Goal: Transaction & Acquisition: Purchase product/service

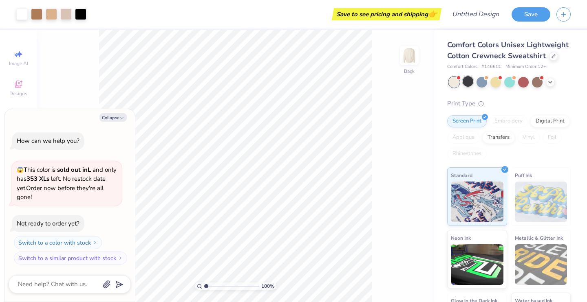
click at [468, 83] on div at bounding box center [468, 81] width 11 height 11
click at [454, 81] on div at bounding box center [454, 82] width 11 height 11
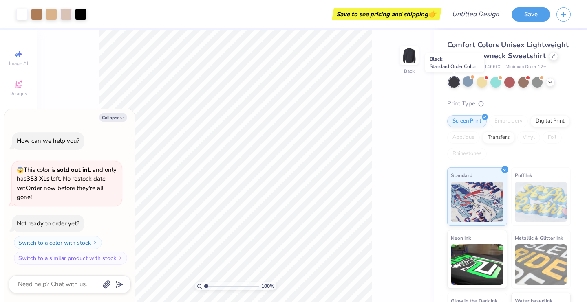
click at [455, 84] on div at bounding box center [454, 82] width 11 height 11
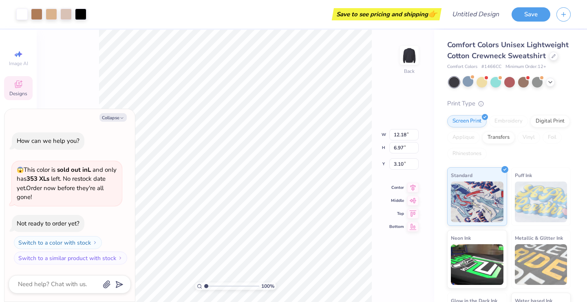
type textarea "x"
type input "3.63"
type input "4.91"
type input "3.95"
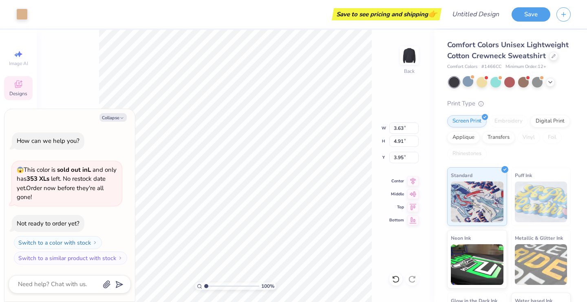
type textarea "x"
type input "3.54"
type input "5.30"
type input "4.00"
click at [524, 185] on img at bounding box center [541, 202] width 53 height 41
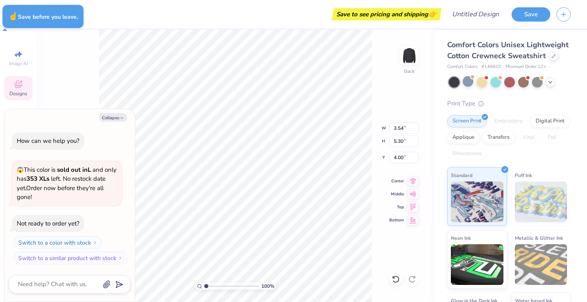
type textarea "x"
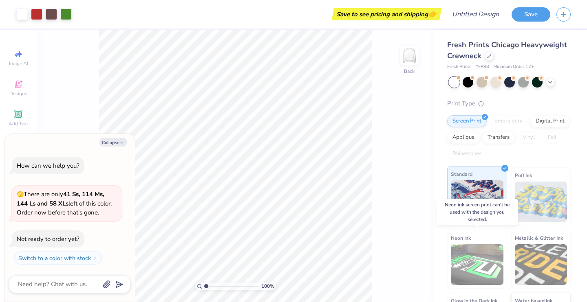
scroll to position [1, 0]
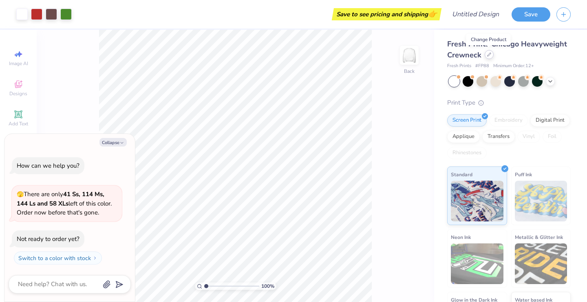
click at [490, 55] on icon at bounding box center [489, 55] width 4 height 4
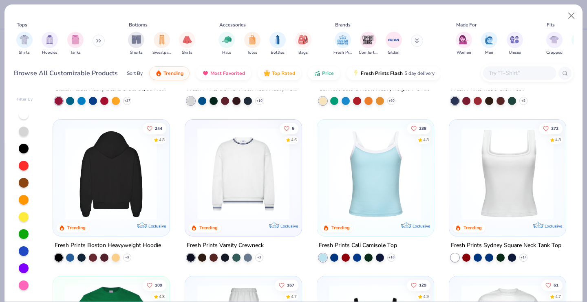
scroll to position [131, 0]
click at [121, 193] on div at bounding box center [111, 174] width 300 height 92
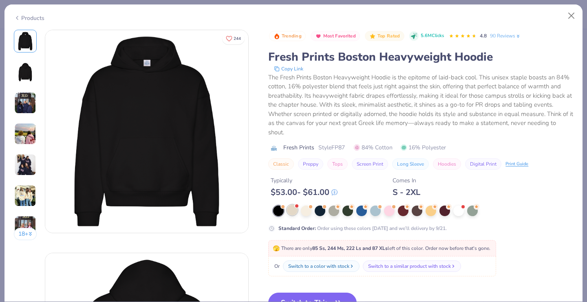
click at [290, 209] on div at bounding box center [292, 210] width 11 height 11
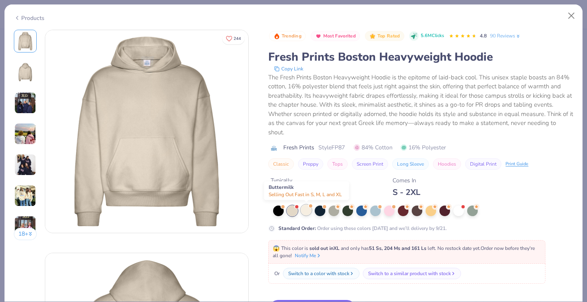
click at [307, 210] on div at bounding box center [306, 210] width 11 height 11
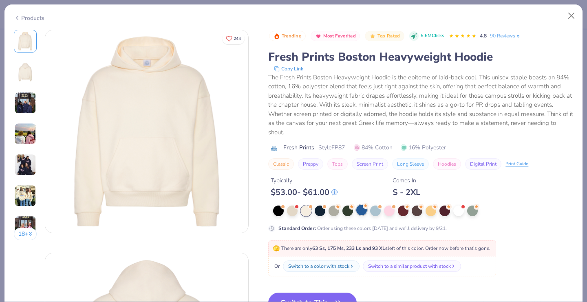
click at [361, 213] on div at bounding box center [361, 210] width 11 height 11
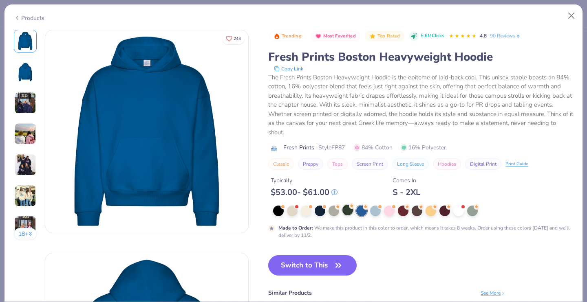
click at [352, 213] on div at bounding box center [347, 210] width 11 height 11
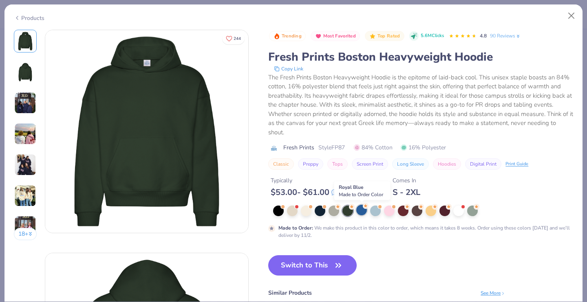
click at [362, 212] on div at bounding box center [361, 210] width 11 height 11
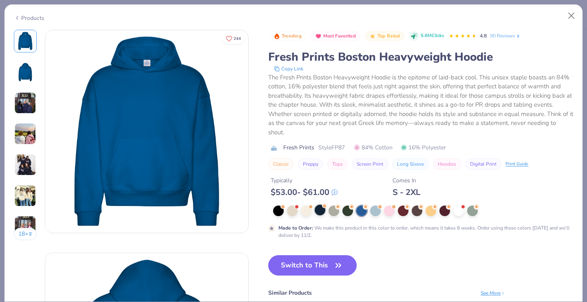
click at [323, 214] on div at bounding box center [320, 210] width 11 height 11
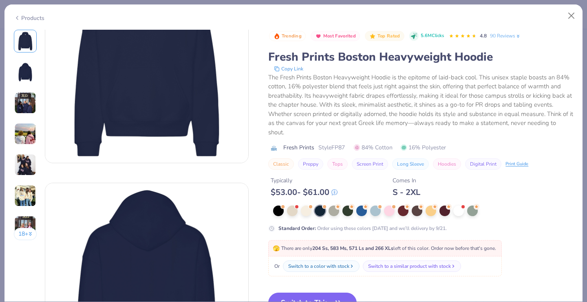
scroll to position [73, 0]
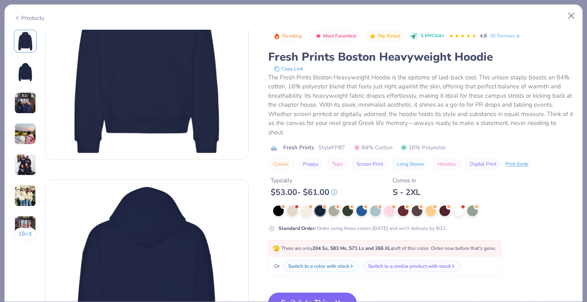
click at [333, 293] on button "Switch to This" at bounding box center [312, 303] width 88 height 20
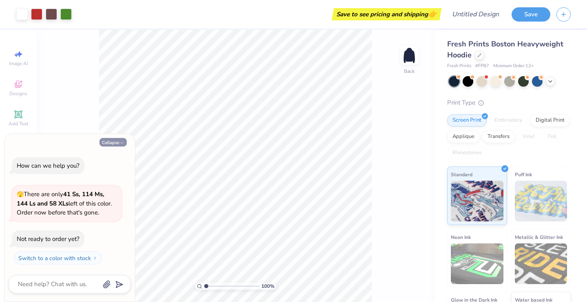
click at [122, 144] on icon "button" at bounding box center [121, 143] width 5 height 5
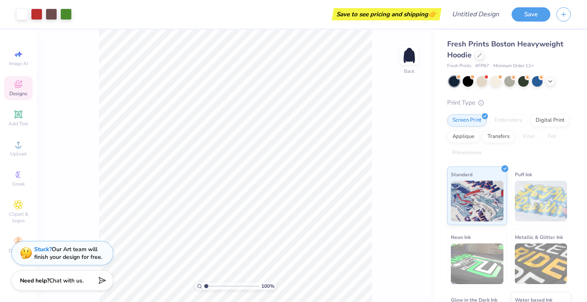
click at [22, 98] on div "Designs" at bounding box center [18, 88] width 29 height 24
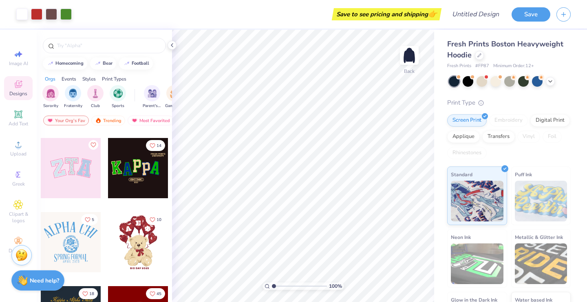
scroll to position [143, 0]
click at [144, 246] on div at bounding box center [138, 242] width 60 height 60
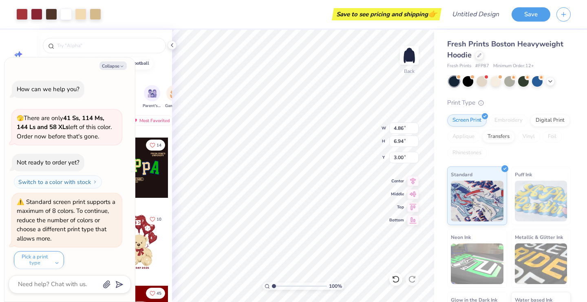
scroll to position [4, 0]
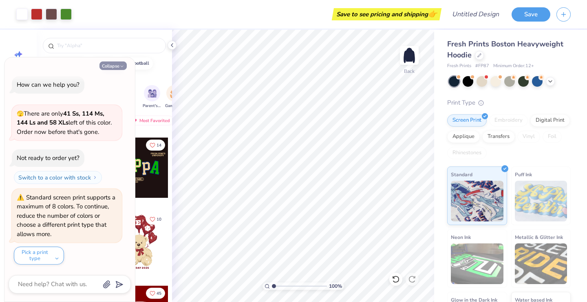
click at [121, 65] on icon "button" at bounding box center [121, 66] width 5 height 5
type textarea "x"
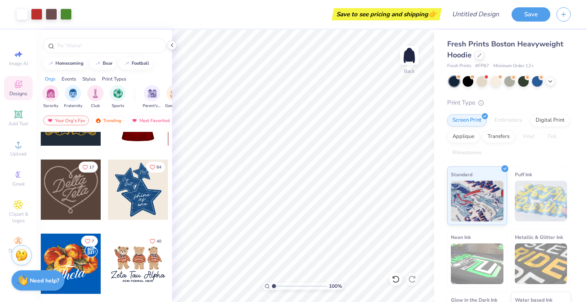
scroll to position [348, 0]
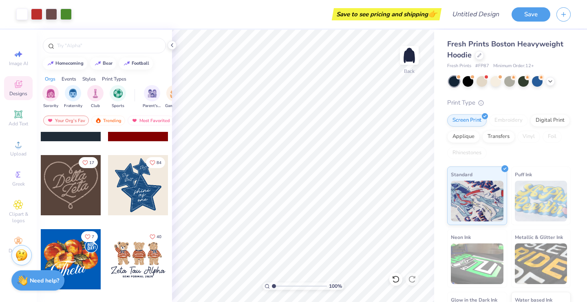
click at [137, 195] on div at bounding box center [138, 185] width 60 height 60
type input "9.00"
type input "8.44"
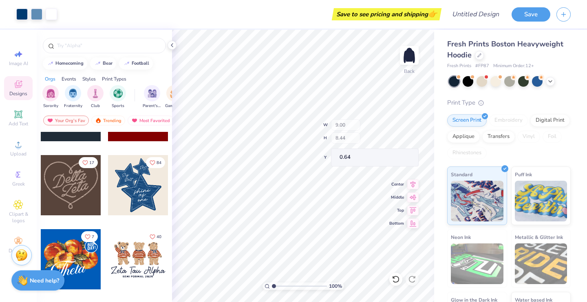
type input "0.50"
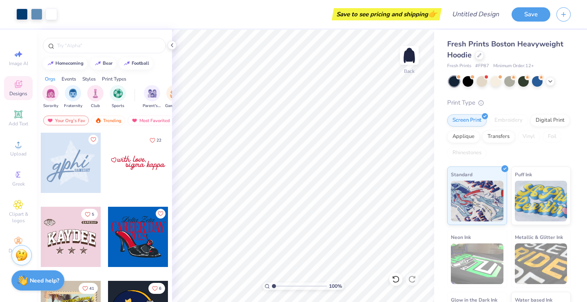
scroll to position [2077, 0]
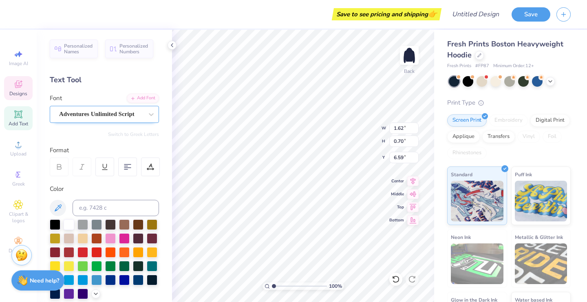
click at [130, 118] on div "Adventures Unlimited Script" at bounding box center [101, 114] width 86 height 13
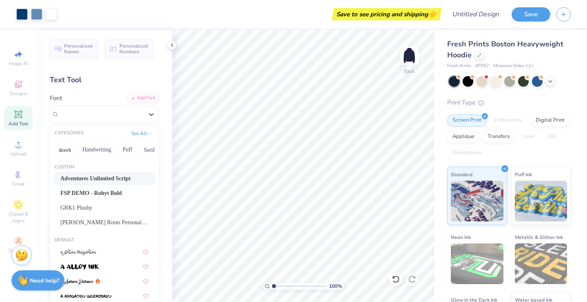
type input "K"
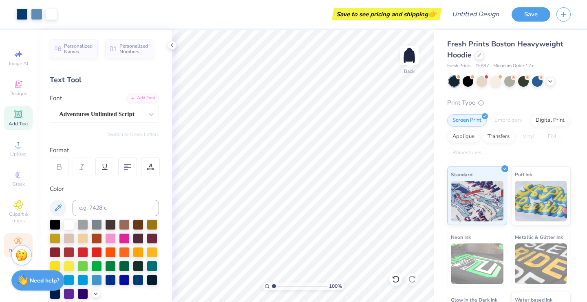
click at [19, 240] on icon at bounding box center [18, 242] width 8 height 6
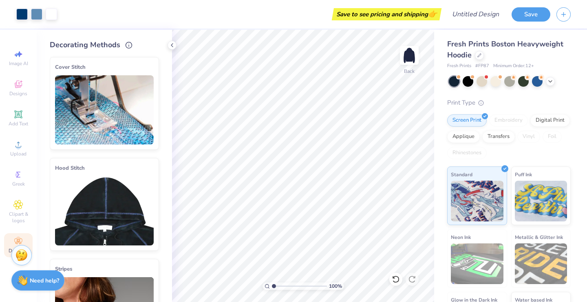
click at [89, 185] on img at bounding box center [104, 210] width 99 height 69
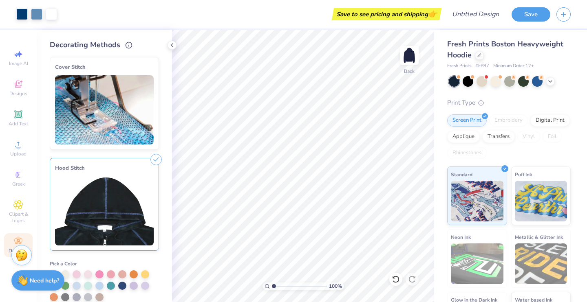
scroll to position [12, 0]
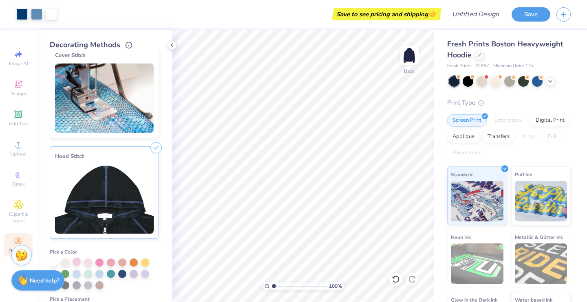
click at [79, 263] on div at bounding box center [77, 262] width 8 height 8
click at [66, 264] on div at bounding box center [65, 262] width 8 height 8
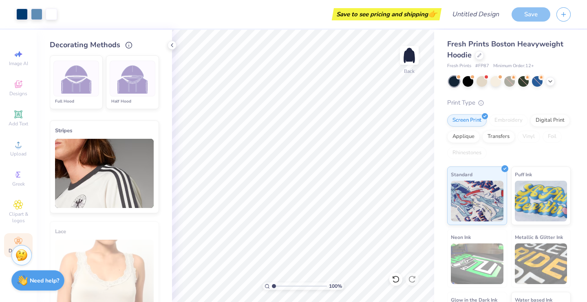
scroll to position [260, 0]
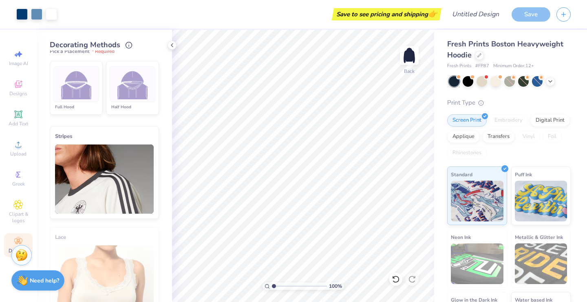
click at [132, 90] on img at bounding box center [132, 84] width 31 height 31
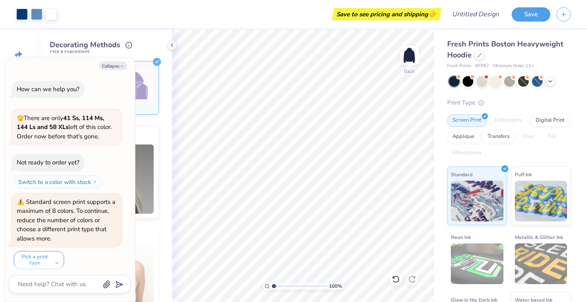
scroll to position [63, 0]
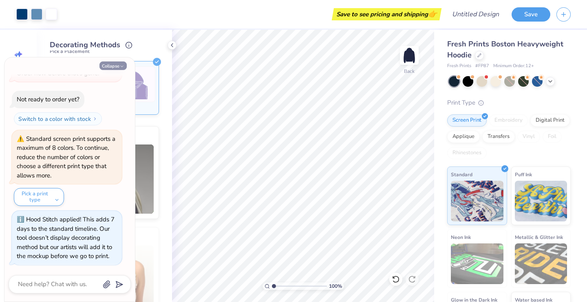
click at [119, 67] on icon "button" at bounding box center [121, 66] width 5 height 5
type textarea "x"
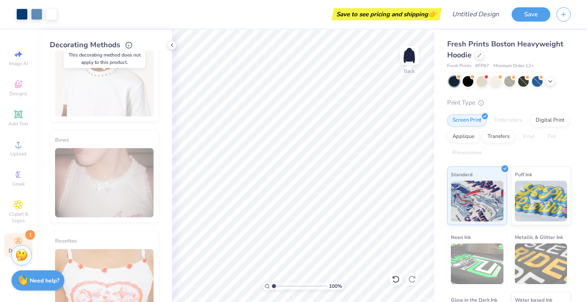
scroll to position [589, 0]
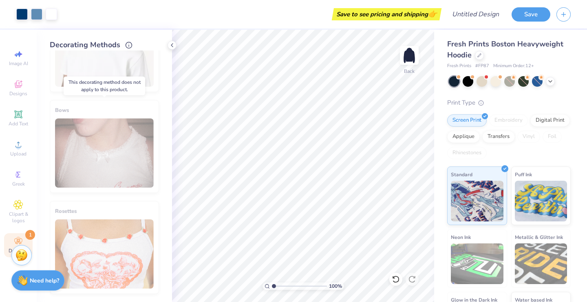
click at [116, 159] on div "Bows" at bounding box center [104, 146] width 109 height 93
click at [125, 139] on div "Bows" at bounding box center [104, 146] width 109 height 93
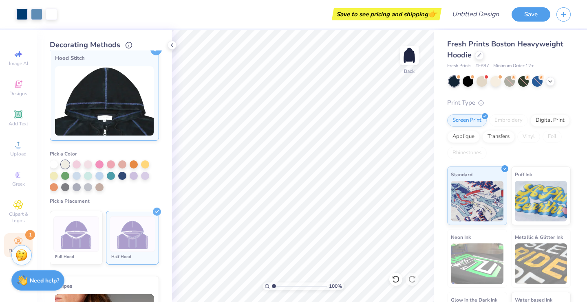
scroll to position [111, 0]
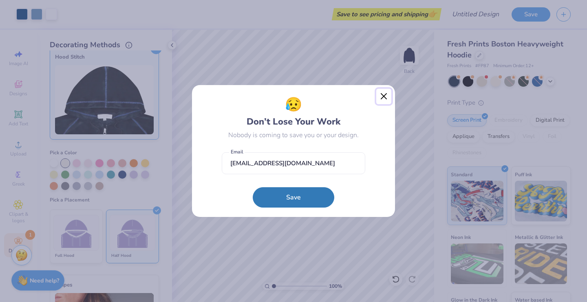
click at [385, 104] on button "Close" at bounding box center [383, 96] width 15 height 15
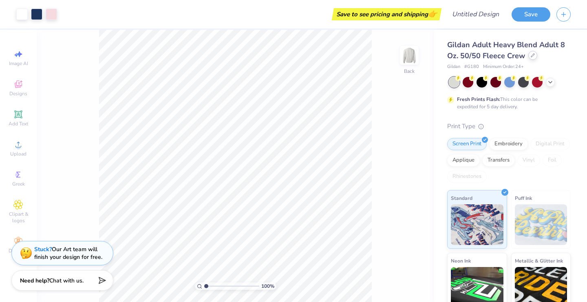
click at [531, 57] on icon at bounding box center [532, 55] width 3 height 3
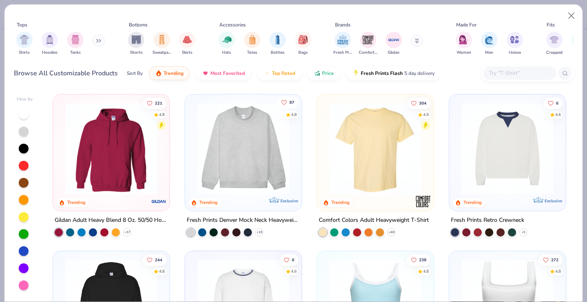
click at [285, 100] on icon "Like" at bounding box center [284, 102] width 6 height 6
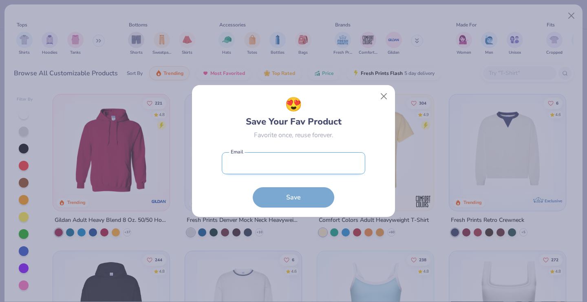
click at [319, 166] on input "email" at bounding box center [293, 163] width 143 height 22
type input "haleyec06@gmail.com"
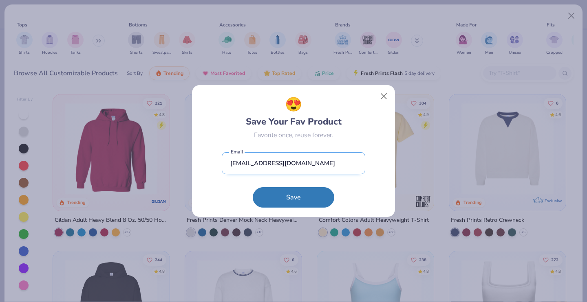
click at [288, 165] on input "haleyec06@gmail.com" at bounding box center [293, 163] width 143 height 22
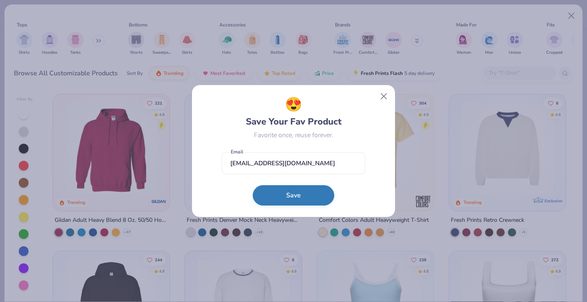
click at [302, 195] on button "Save" at bounding box center [293, 195] width 81 height 20
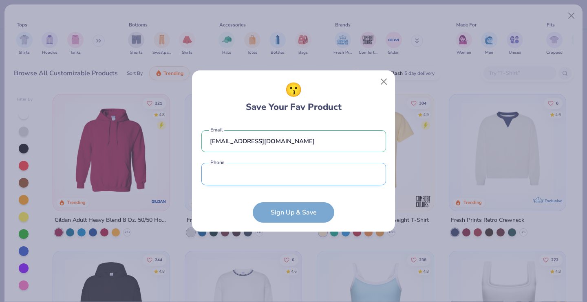
click at [279, 179] on input "tel" at bounding box center [293, 174] width 185 height 22
type input "(781) 698-7023"
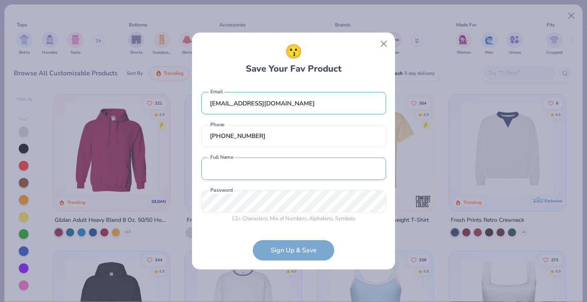
click at [267, 175] on input "text" at bounding box center [293, 169] width 185 height 22
type input "Haley Chamberlain"
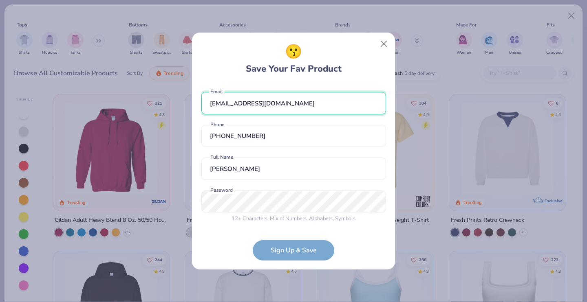
click at [246, 110] on input "haleyec06@gmail.com" at bounding box center [293, 103] width 185 height 22
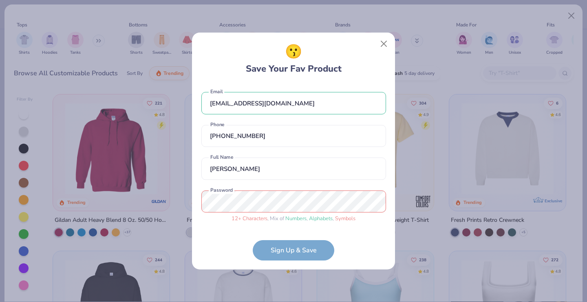
click at [277, 246] on form "haleyec06@gmail.com Email (781) 698-7023 Phone Haley Chamberlain Full Name 12 +…" at bounding box center [293, 172] width 185 height 177
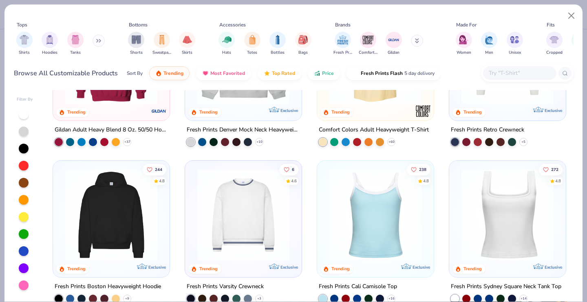
scroll to position [91, 0]
click at [156, 170] on button "244" at bounding box center [155, 168] width 24 height 11
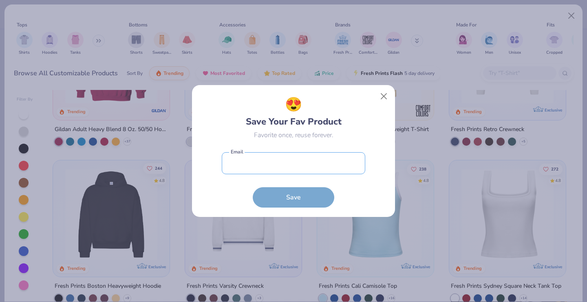
type input "haleyec06@gmail.com"
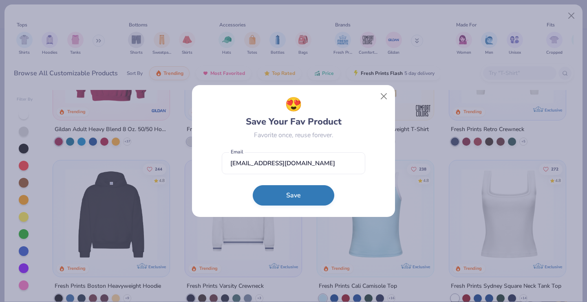
click at [295, 202] on button "Save" at bounding box center [293, 195] width 81 height 20
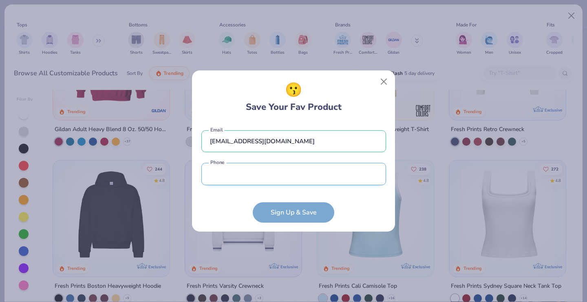
click at [225, 178] on input "tel" at bounding box center [293, 174] width 185 height 22
type input "(781) 698-7023"
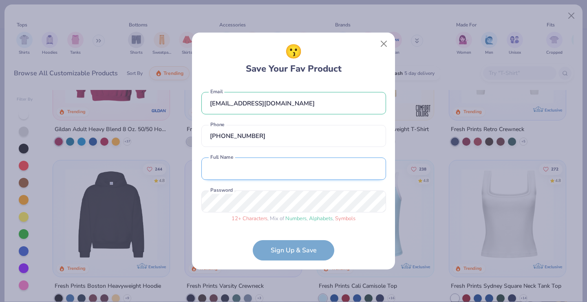
click at [240, 164] on input "text" at bounding box center [293, 169] width 185 height 22
type input "Haley Chamberlain"
click at [273, 257] on form "haleyec06@gmail.com Email (781) 698-7023 Phone Haley Chamberlain Full Name 12 +…" at bounding box center [293, 172] width 185 height 177
click at [285, 253] on form "haleyec06@gmail.com Email (781) 698-7023 Phone Haley Chamberlain Full Name 12 +…" at bounding box center [293, 172] width 185 height 177
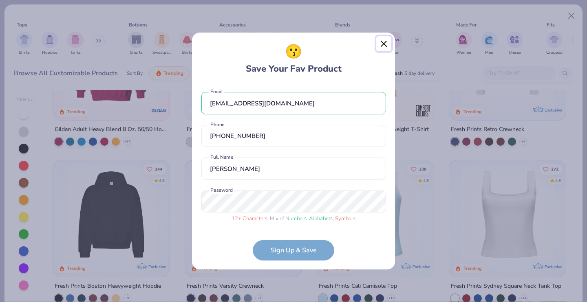
click at [384, 41] on button "Close" at bounding box center [383, 43] width 15 height 15
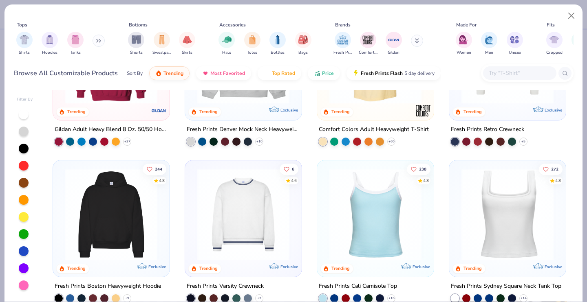
click at [131, 227] on img at bounding box center [111, 215] width 100 height 92
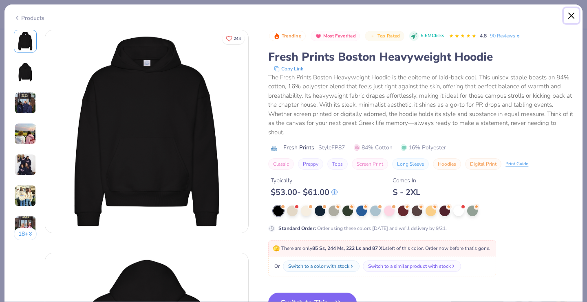
click at [578, 17] on button "Close" at bounding box center [571, 15] width 15 height 15
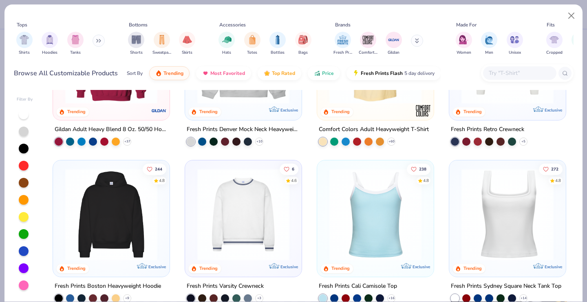
click at [490, 71] on input "text" at bounding box center [519, 72] width 63 height 9
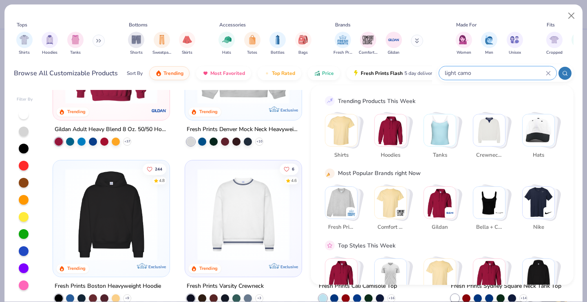
type input "light camo"
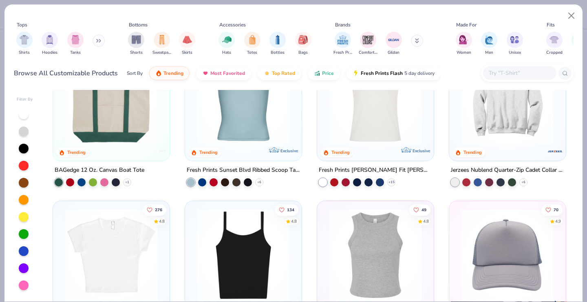
scroll to position [789, 0]
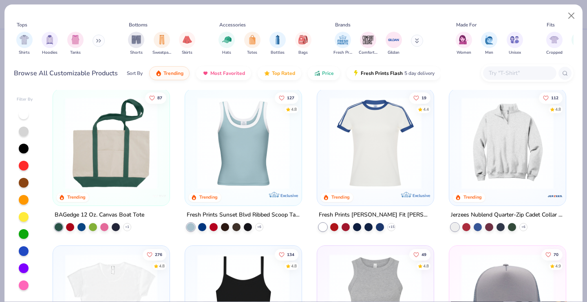
click at [130, 167] on img at bounding box center [111, 143] width 100 height 92
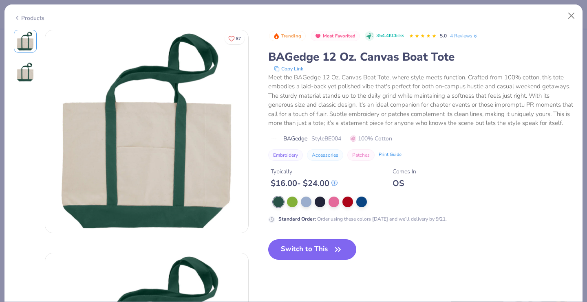
click at [331, 256] on button "Switch to This" at bounding box center [312, 250] width 88 height 20
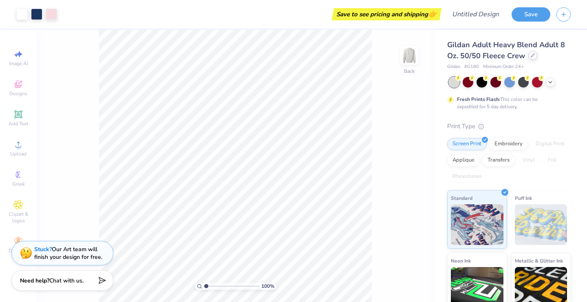
click at [533, 54] on icon at bounding box center [533, 55] width 4 height 4
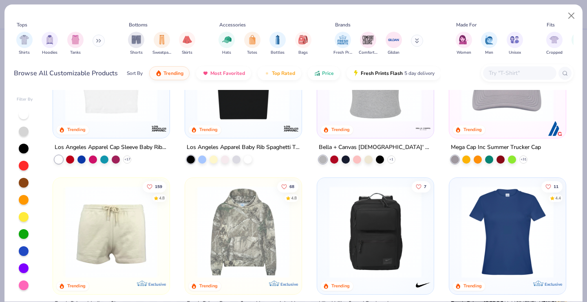
scroll to position [1081, 0]
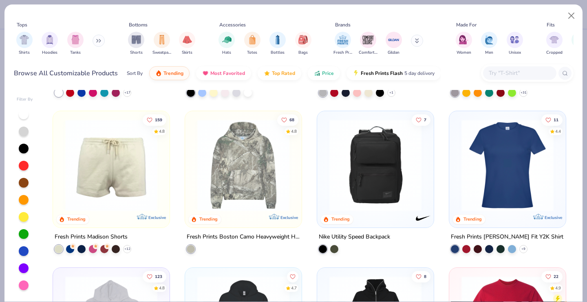
click at [253, 180] on img at bounding box center [243, 165] width 100 height 92
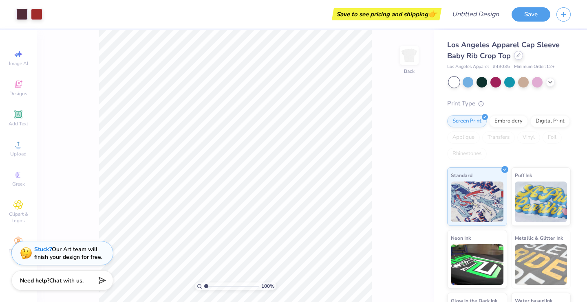
click at [517, 54] on icon at bounding box center [518, 55] width 4 height 4
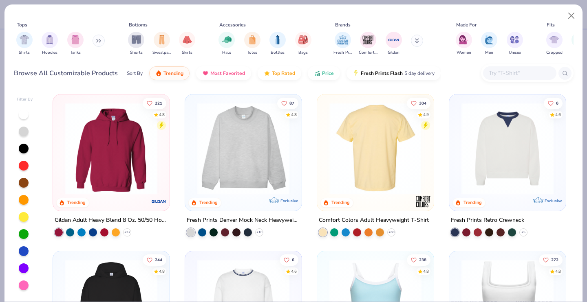
click at [395, 149] on img at bounding box center [375, 149] width 100 height 92
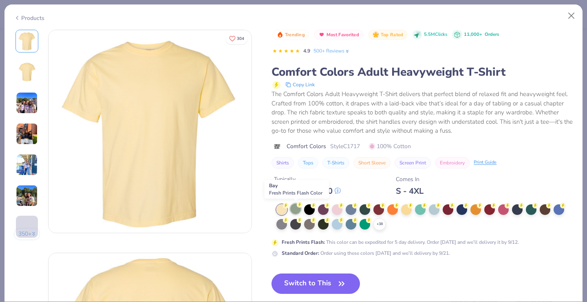
click at [297, 210] on div at bounding box center [295, 209] width 11 height 11
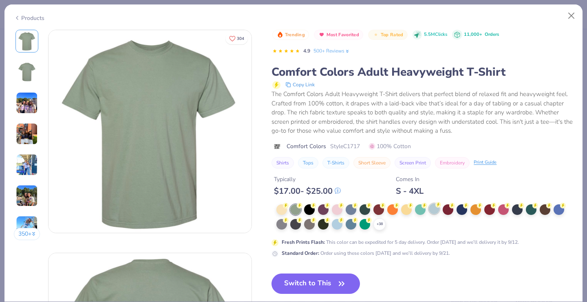
click at [435, 210] on div at bounding box center [434, 209] width 11 height 11
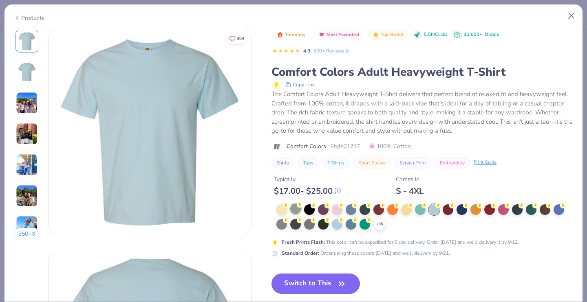
click at [297, 211] on div at bounding box center [295, 209] width 11 height 11
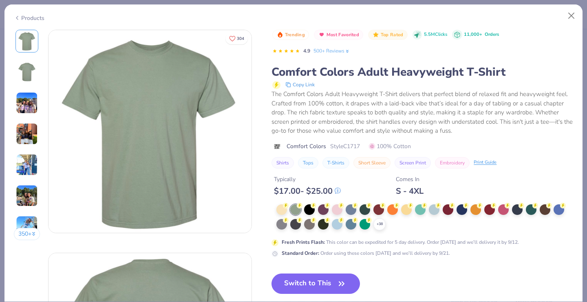
click at [139, 99] on img at bounding box center [149, 131] width 203 height 203
